Goal: Information Seeking & Learning: Learn about a topic

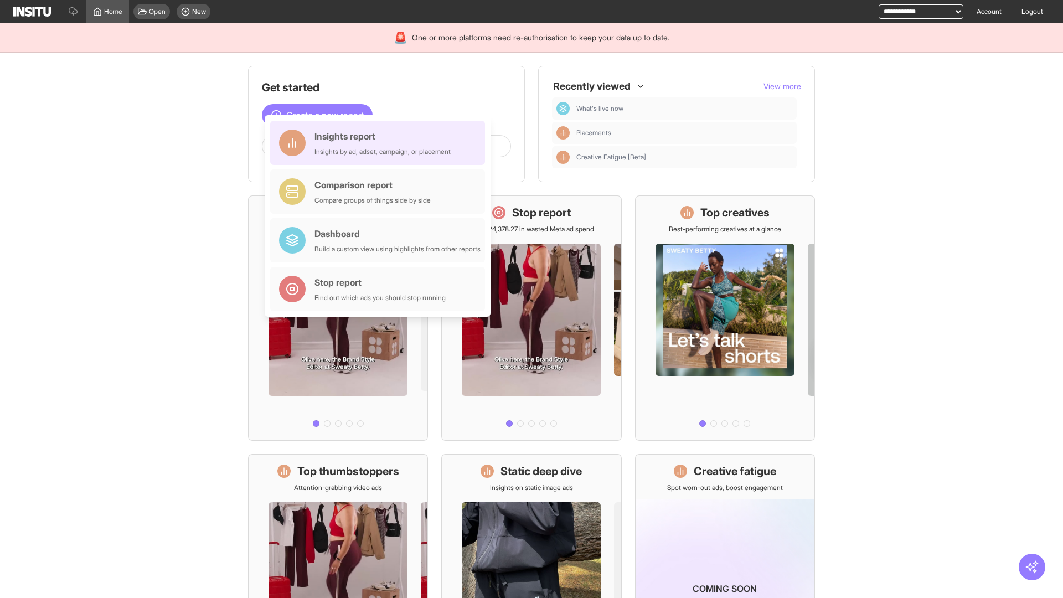
click at [380, 143] on div "Insights report Insights by ad, adset, campaign, or placement" at bounding box center [383, 143] width 136 height 27
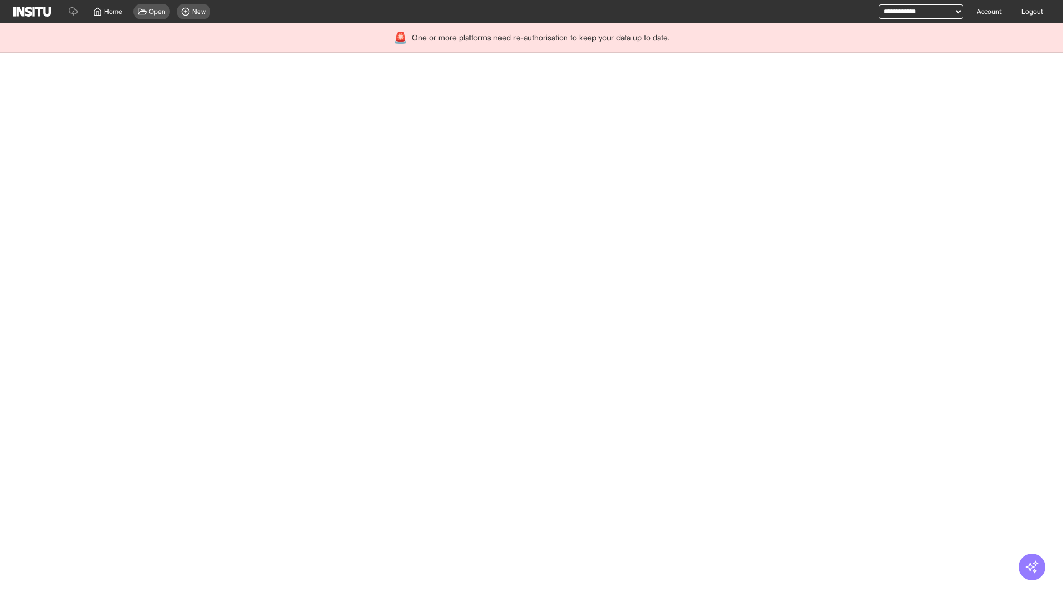
select select "**"
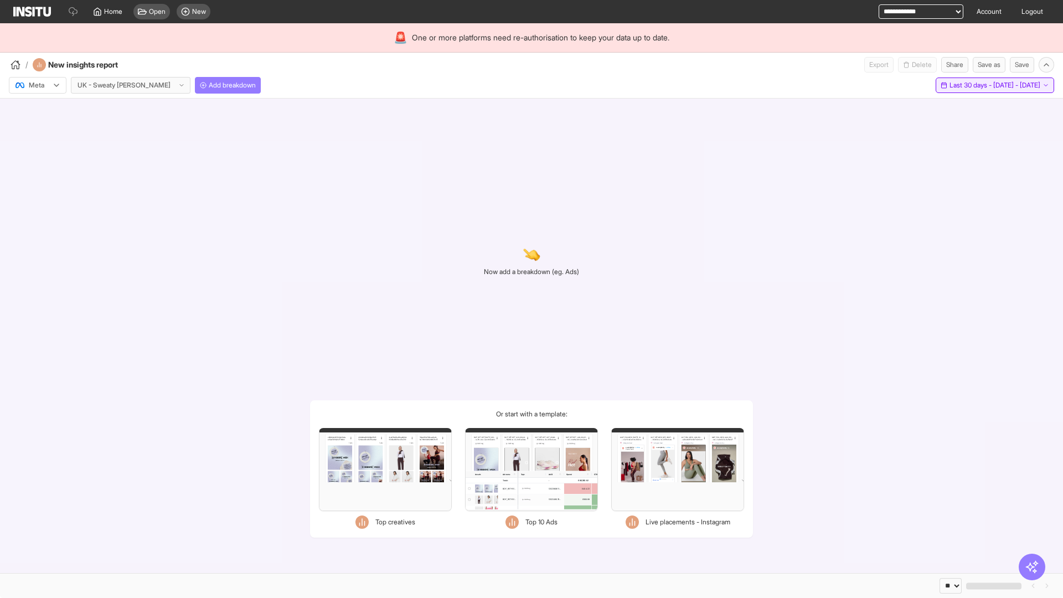
click at [970, 85] on span "Last 30 days - [DATE] - [DATE]" at bounding box center [995, 85] width 91 height 9
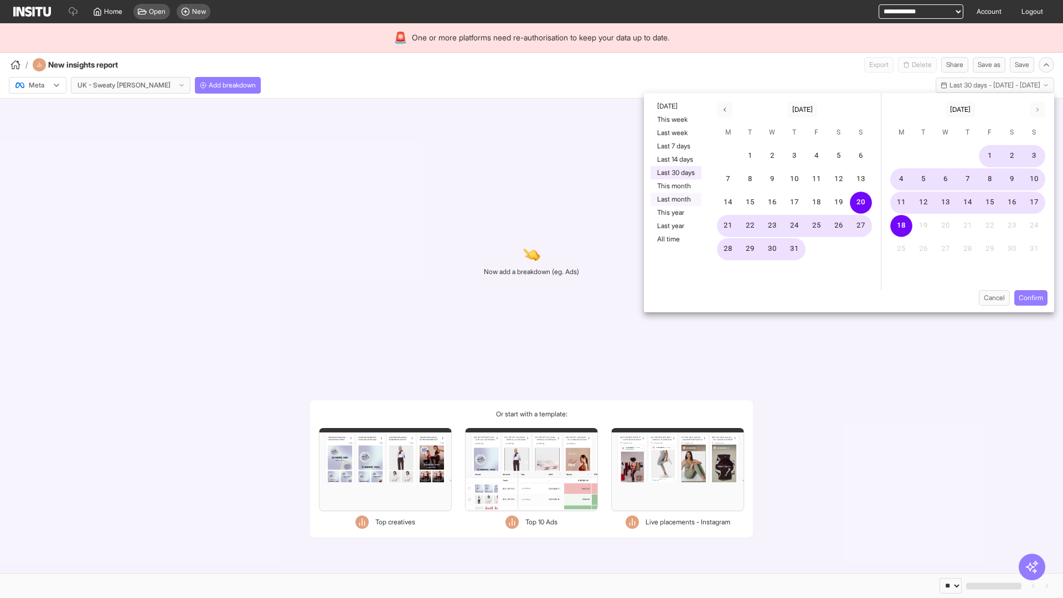
click at [675, 199] on button "Last month" at bounding box center [676, 199] width 51 height 13
